Goal: Task Accomplishment & Management: Manage account settings

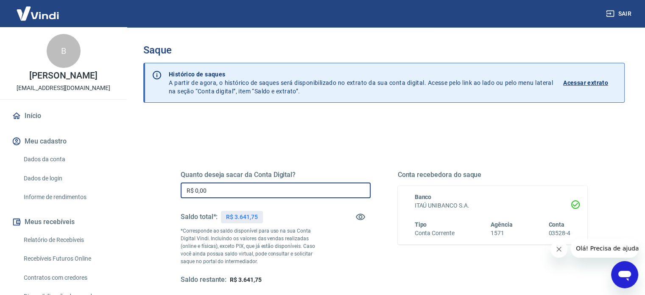
click at [223, 190] on input "R$ 0,00" at bounding box center [276, 190] width 190 height 16
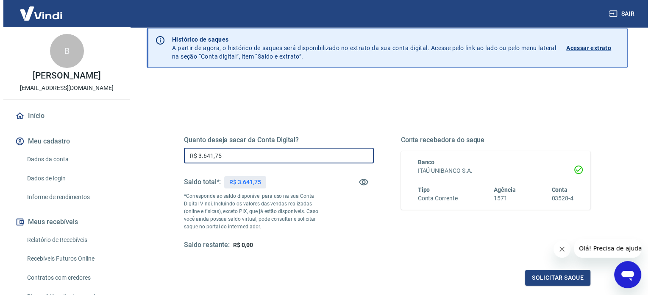
scroll to position [85, 0]
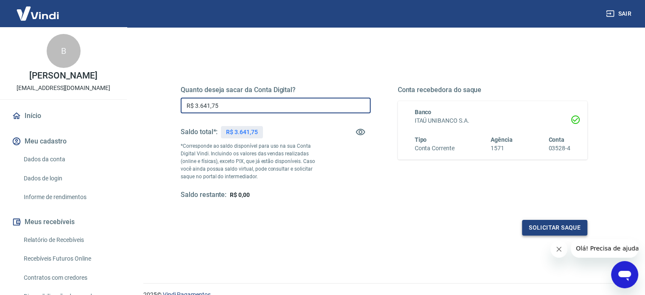
type input "R$ 3.641,75"
click at [551, 232] on button "Solicitar saque" at bounding box center [554, 228] width 65 height 16
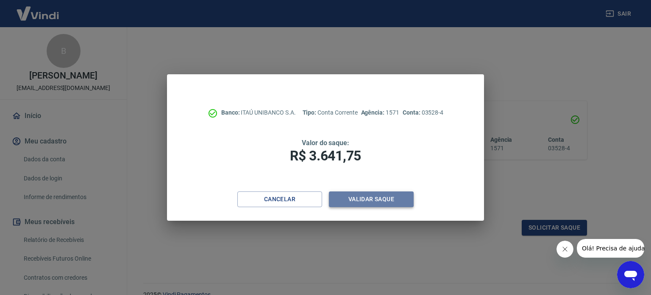
click at [365, 201] on button "Validar saque" at bounding box center [371, 199] width 85 height 16
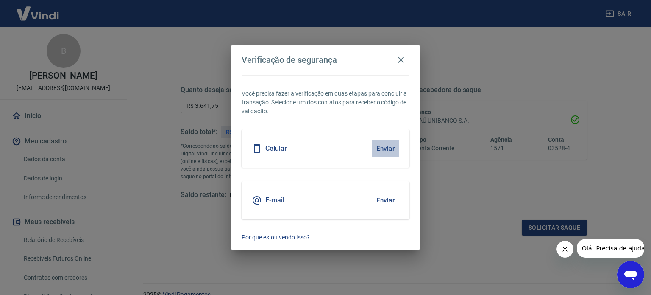
click at [381, 145] on button "Enviar" at bounding box center [386, 149] width 28 height 18
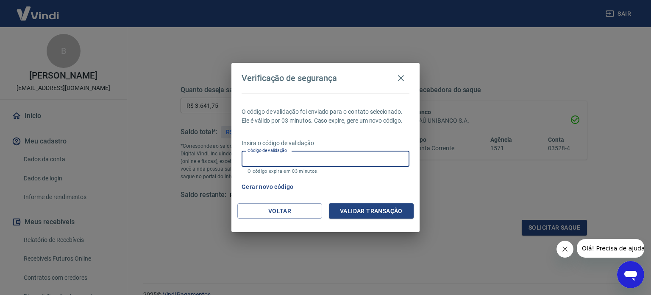
click at [368, 153] on input "Código de validação" at bounding box center [326, 159] width 168 height 16
type input "239107"
click at [375, 210] on button "Validar transação" at bounding box center [371, 211] width 85 height 16
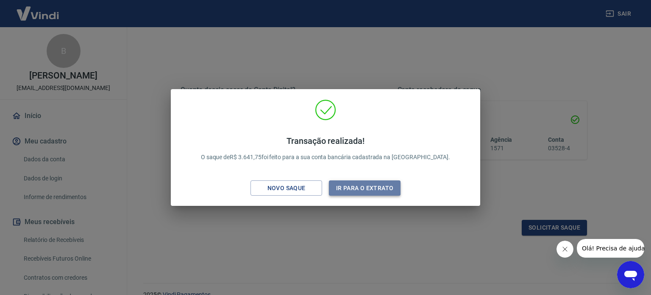
click at [378, 190] on button "Ir para o extrato" at bounding box center [365, 188] width 72 height 16
